Goal: Complete application form

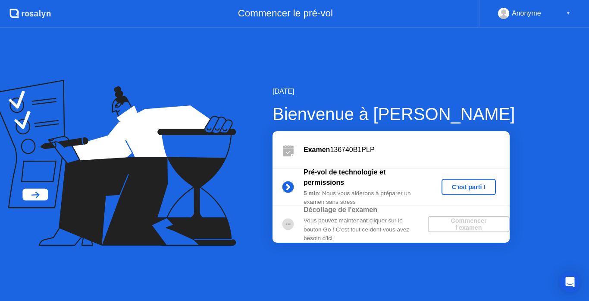
click at [466, 187] on div "C'est parti !" at bounding box center [469, 186] width 48 height 7
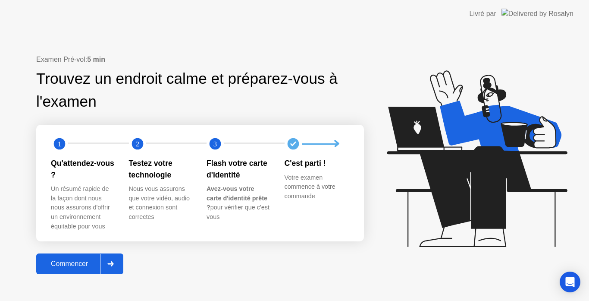
click at [70, 263] on div "Commencer" at bounding box center [69, 264] width 61 height 8
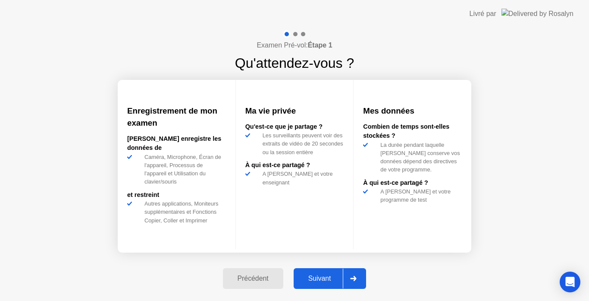
click at [320, 275] on div "Suivant" at bounding box center [319, 278] width 47 height 8
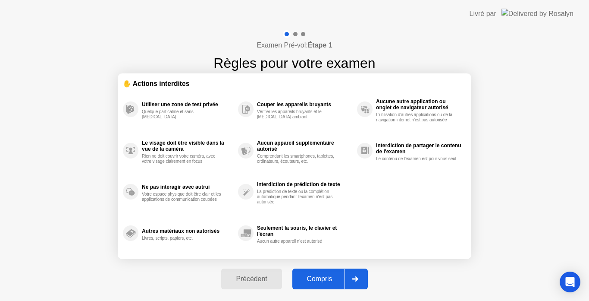
click at [321, 278] on div "Compris" at bounding box center [320, 279] width 50 height 8
select select "**********"
select select "*******"
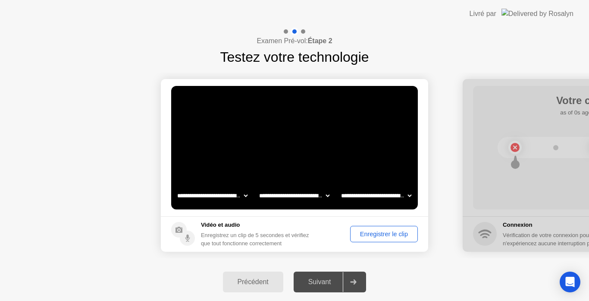
click at [377, 234] on div "Enregistrer le clip" at bounding box center [384, 233] width 62 height 7
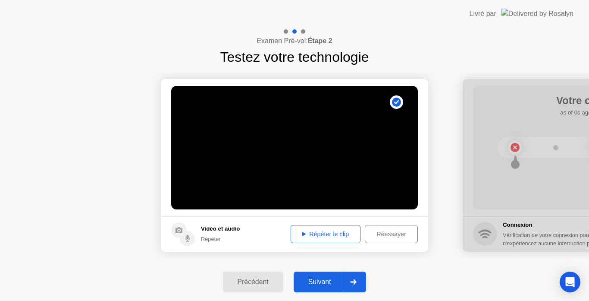
click at [330, 234] on div "Répéter le clip" at bounding box center [326, 233] width 64 height 7
click at [325, 281] on div "Suivant" at bounding box center [319, 282] width 47 height 8
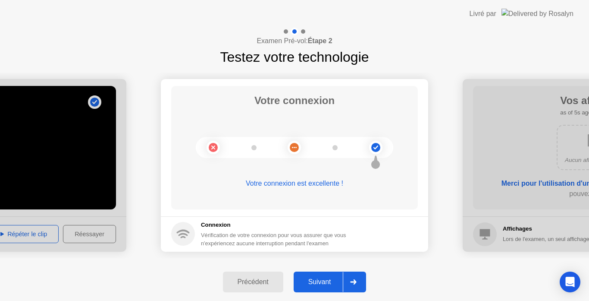
click at [321, 280] on div "Suivant" at bounding box center [319, 282] width 47 height 8
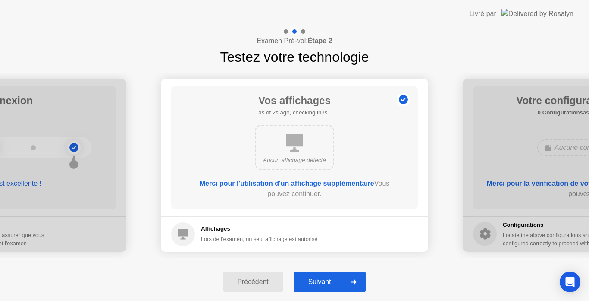
click at [322, 280] on div "Suivant" at bounding box center [319, 282] width 47 height 8
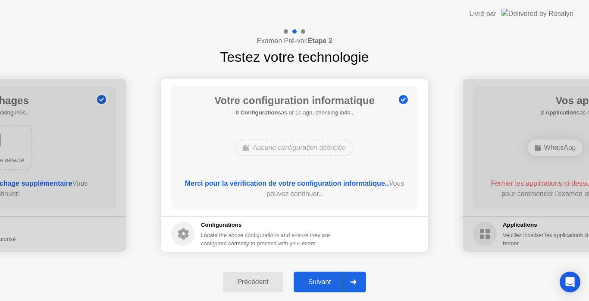
click at [323, 280] on div "Suivant" at bounding box center [319, 282] width 47 height 8
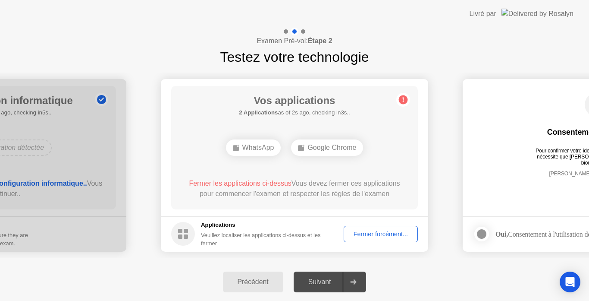
click at [383, 231] on div "Fermer forcément..." at bounding box center [381, 233] width 68 height 7
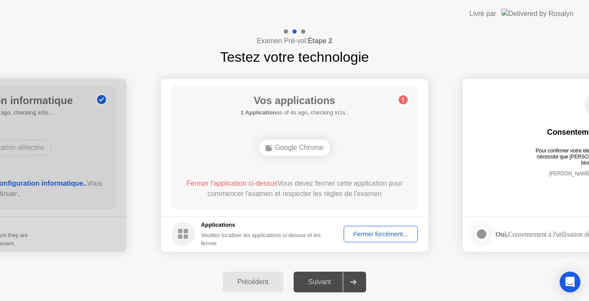
click at [381, 232] on div "Fermer forcément..." at bounding box center [381, 233] width 68 height 7
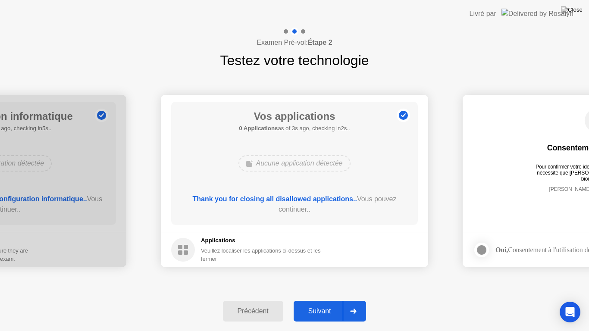
click at [322, 300] on div "Suivant" at bounding box center [319, 311] width 47 height 8
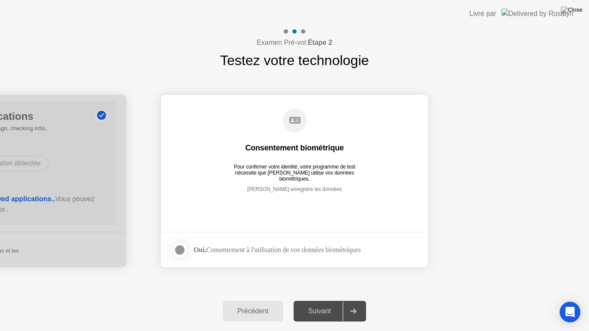
click at [182, 249] on div at bounding box center [180, 250] width 10 height 10
click at [318, 300] on div "Suivant" at bounding box center [319, 311] width 47 height 8
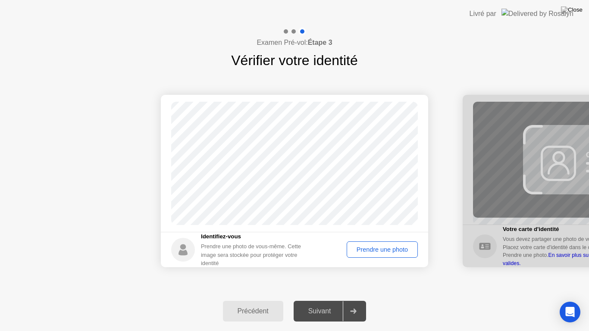
click at [381, 250] on div "Prendre une photo" at bounding box center [382, 249] width 65 height 7
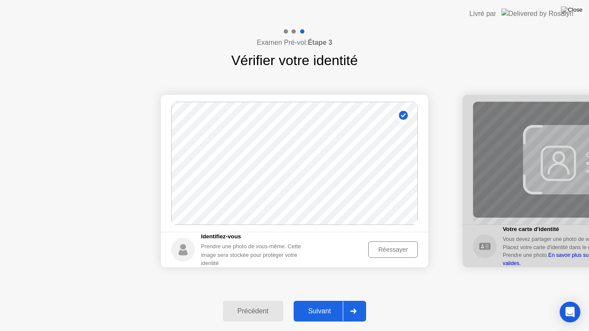
click at [318, 300] on div "Suivant" at bounding box center [319, 311] width 47 height 8
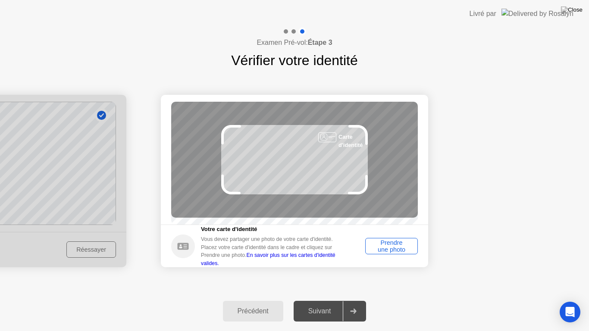
click at [395, 250] on div "Prendre une photo" at bounding box center [391, 246] width 47 height 14
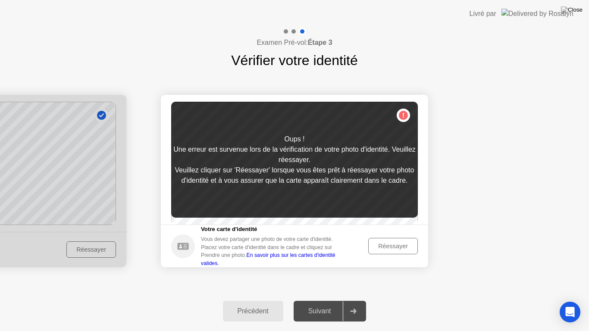
click at [393, 248] on div "Réessayer" at bounding box center [393, 246] width 44 height 7
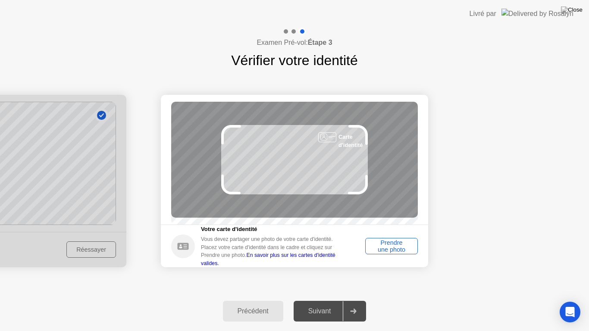
click at [392, 247] on div "Prendre une photo" at bounding box center [391, 246] width 47 height 14
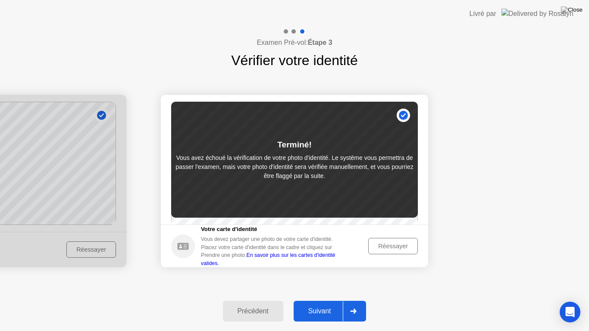
click at [320, 300] on div "Suivant" at bounding box center [319, 311] width 47 height 8
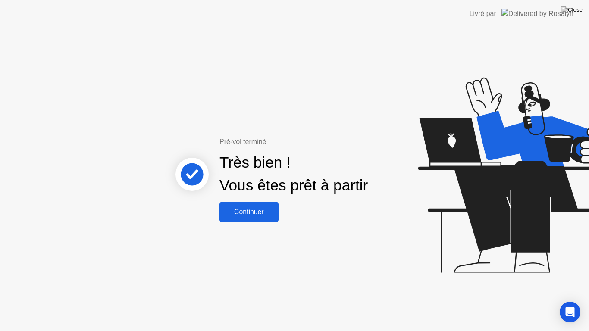
click at [250, 212] on div "Continuer" at bounding box center [249, 212] width 54 height 8
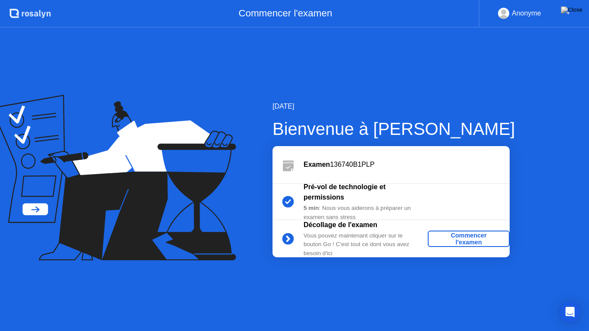
click at [471, 239] on div "Commencer l'examen" at bounding box center [468, 239] width 75 height 14
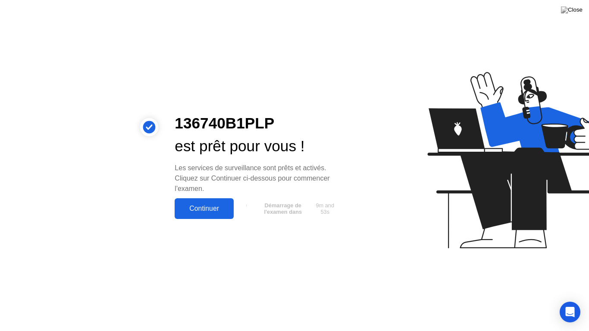
click at [200, 207] on div "Continuer" at bounding box center [204, 209] width 54 height 8
